Goal: Task Accomplishment & Management: Manage account settings

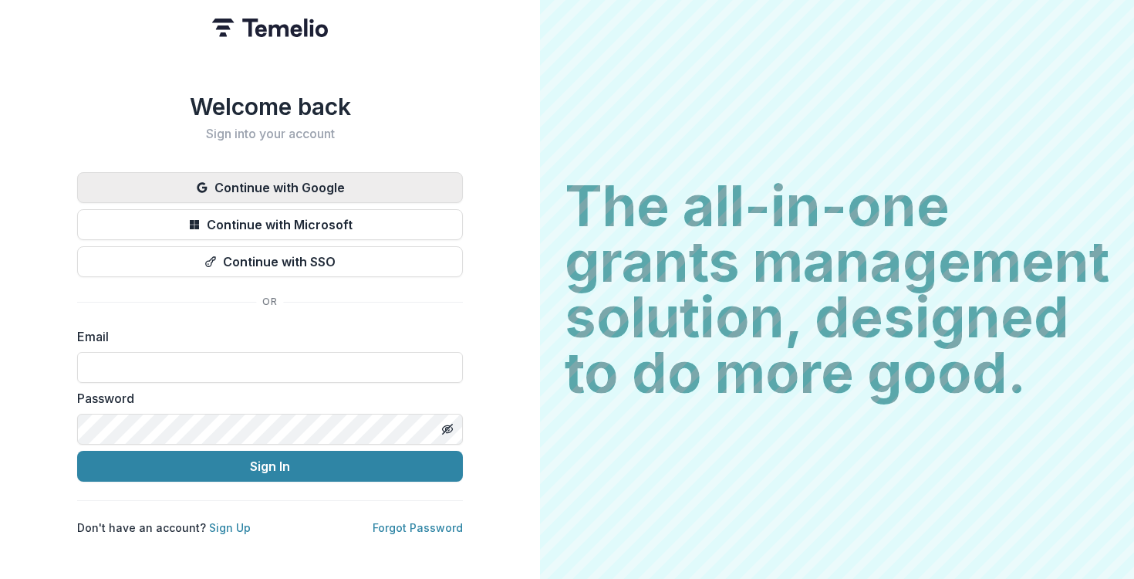
click at [230, 186] on button "Continue with Google" at bounding box center [270, 187] width 386 height 31
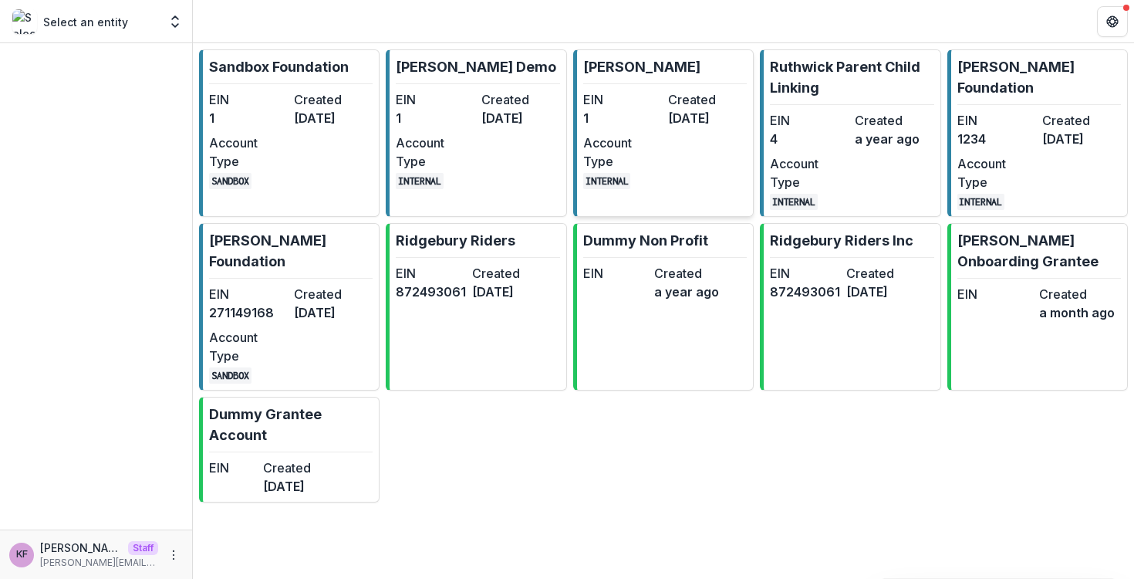
click at [649, 137] on dt "Account Type" at bounding box center [622, 151] width 79 height 37
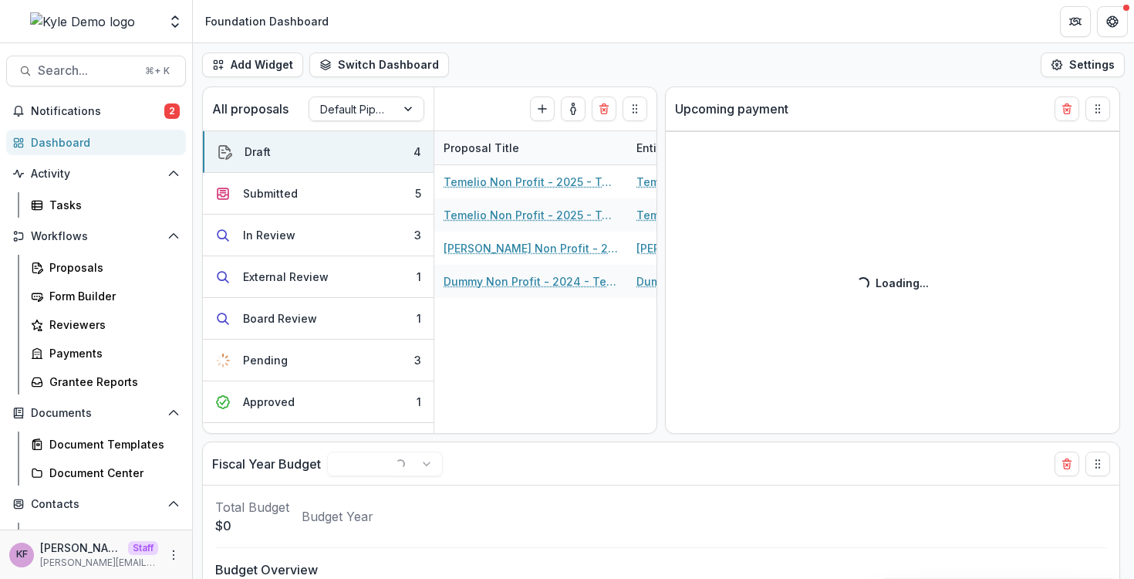
select select "******"
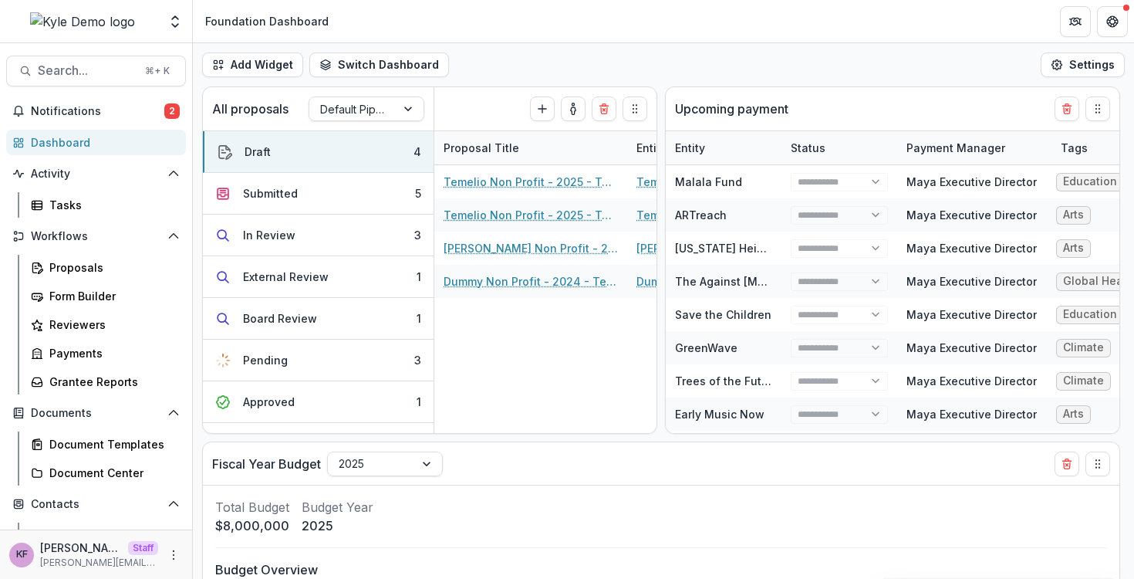
select select "******"
